Goal: Book appointment/travel/reservation

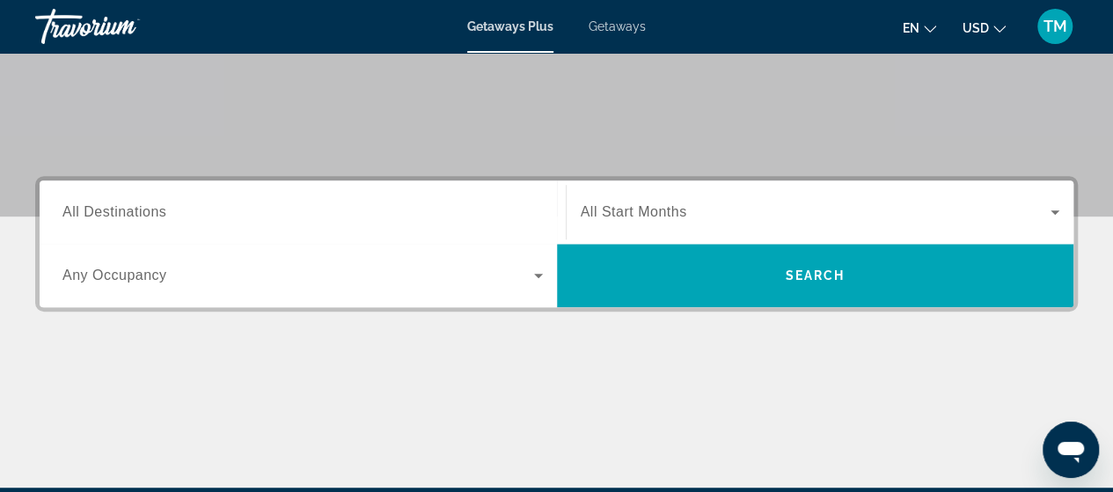
scroll to position [308, 0]
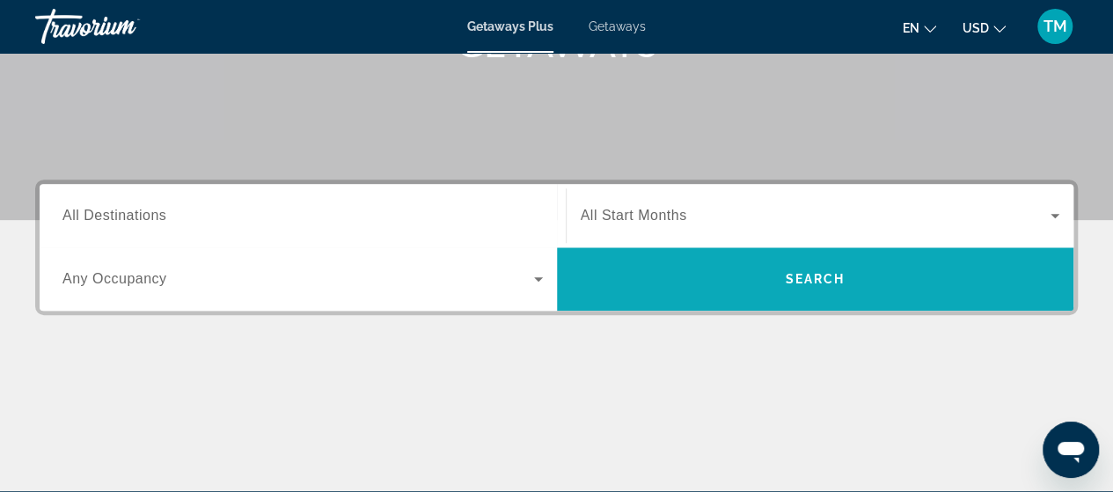
click at [916, 269] on span "Search widget" at bounding box center [815, 279] width 517 height 42
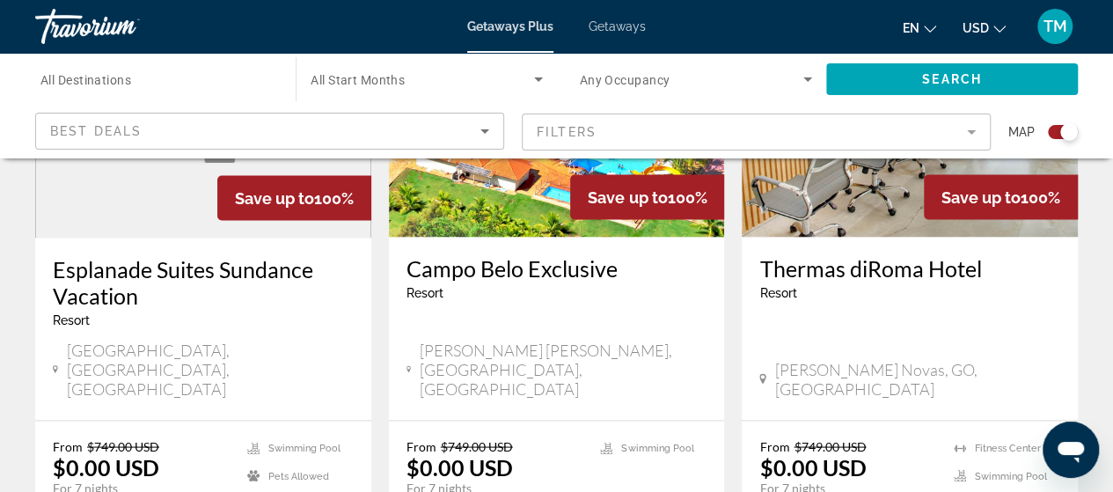
scroll to position [1474, 0]
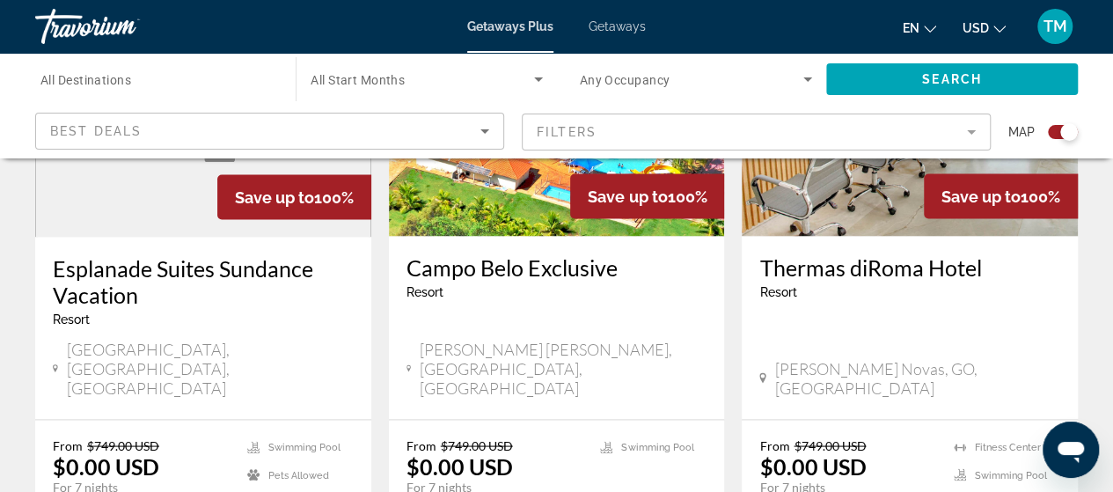
click at [969, 465] on li "Swimming Pool" at bounding box center [999, 474] width 93 height 19
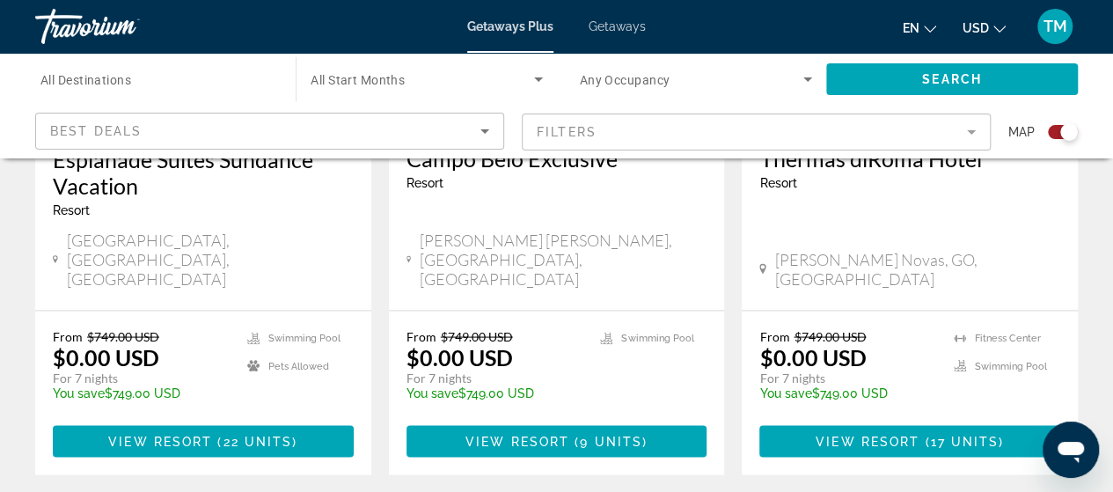
scroll to position [1596, 0]
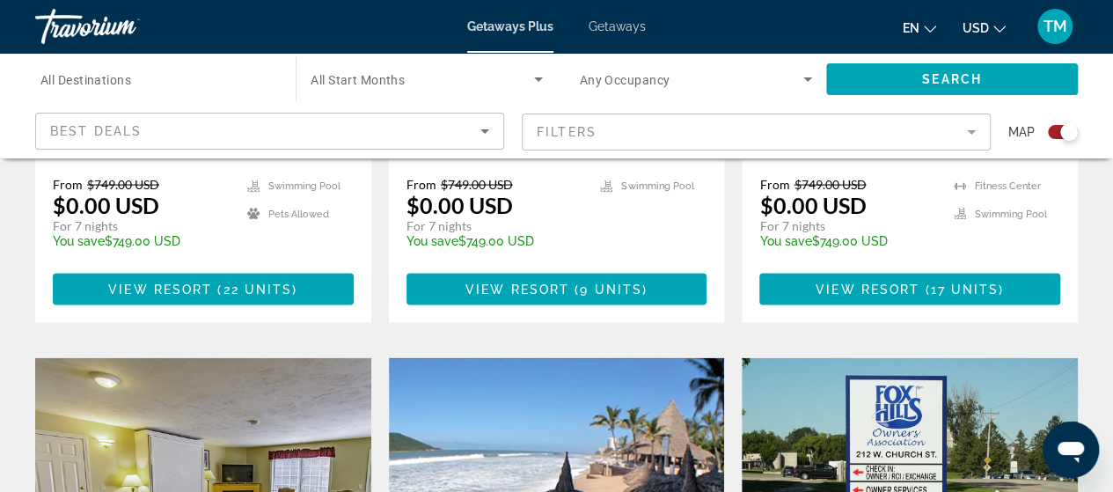
click at [952, 358] on img "Main content" at bounding box center [910, 498] width 336 height 281
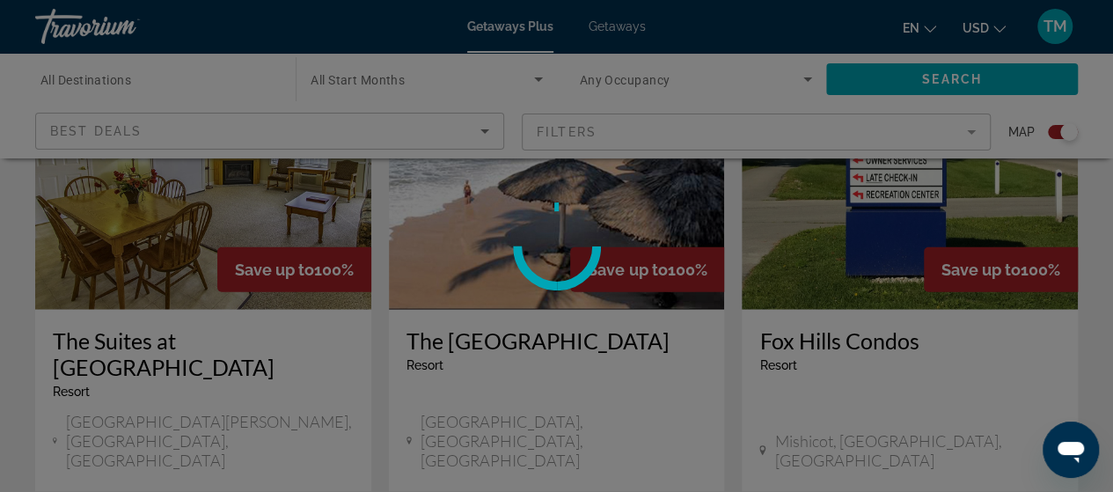
scroll to position [2072, 0]
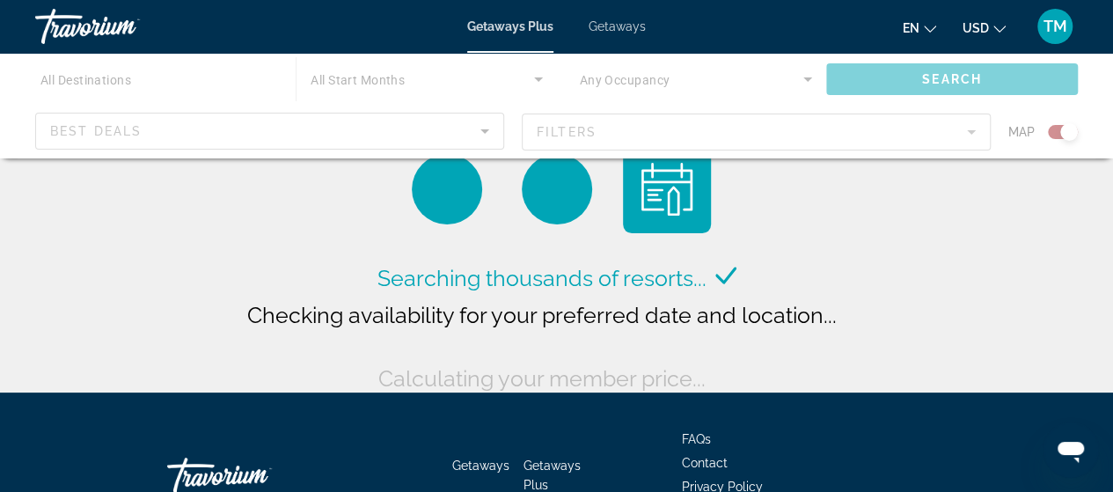
click at [1009, 345] on div "Searching thousands of resorts... Checking availability for your preferred date…" at bounding box center [556, 200] width 1113 height 401
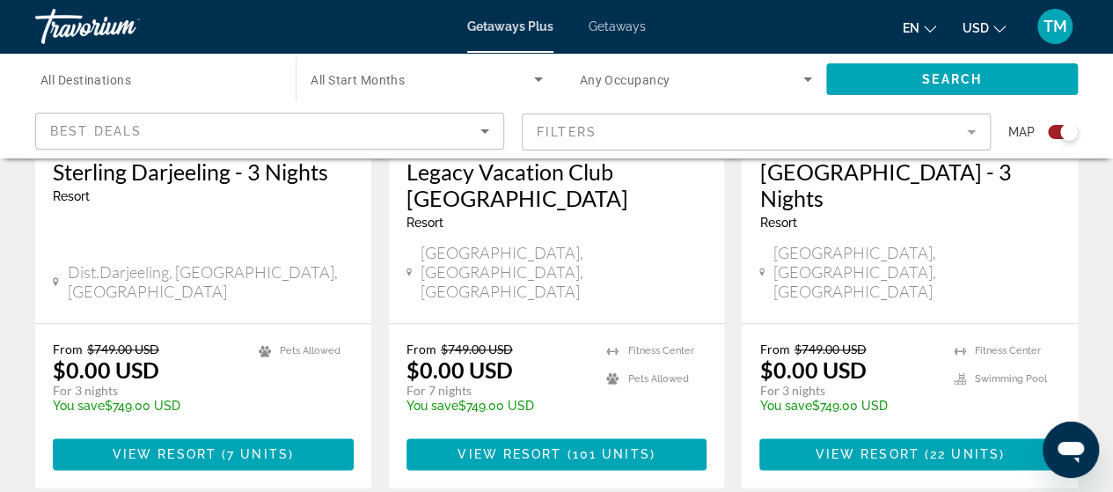
scroll to position [920, 0]
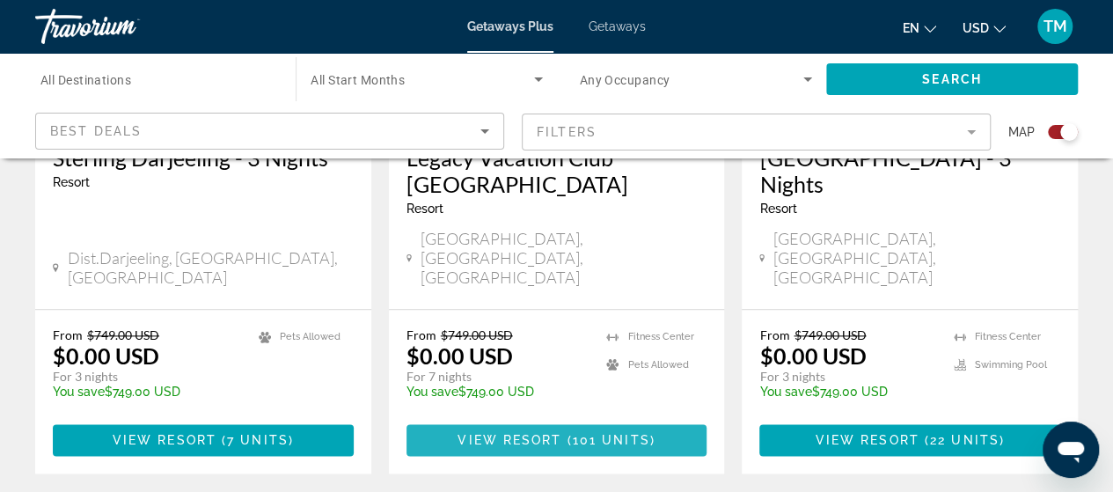
click at [575, 433] on span "101 units" at bounding box center [611, 440] width 77 height 14
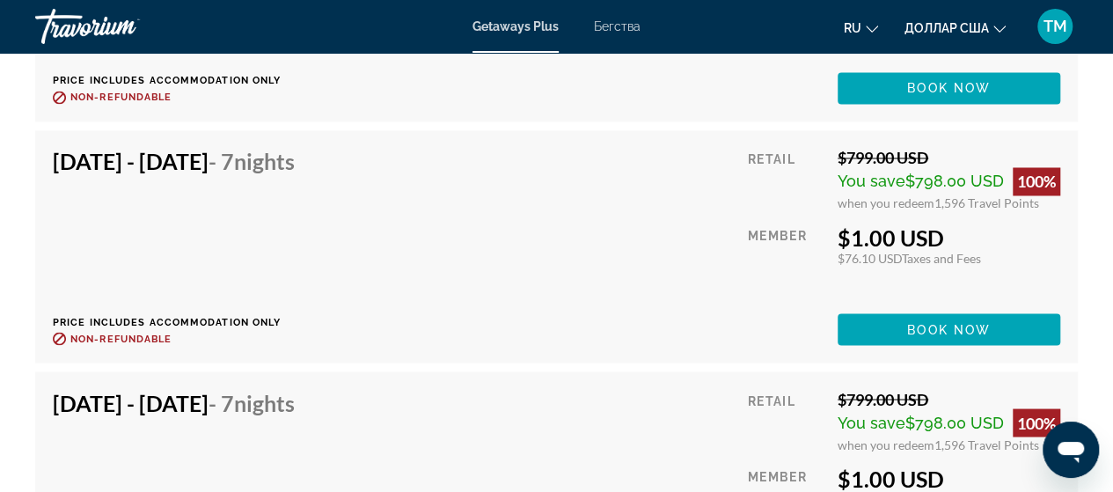
scroll to position [4762, 0]
